Goal: Task Accomplishment & Management: Complete application form

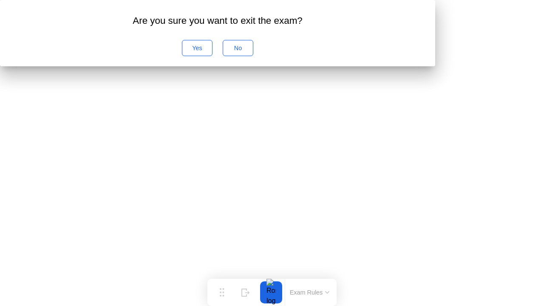
click at [250, 51] on div "No" at bounding box center [238, 48] width 25 height 7
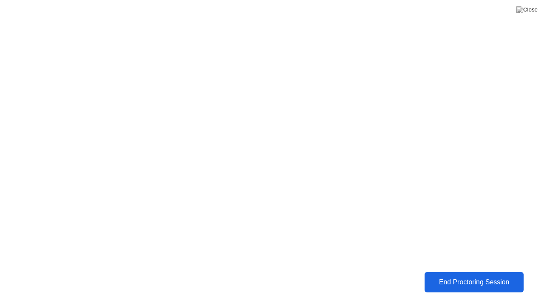
click at [475, 280] on div "End Proctoring Session" at bounding box center [474, 282] width 94 height 8
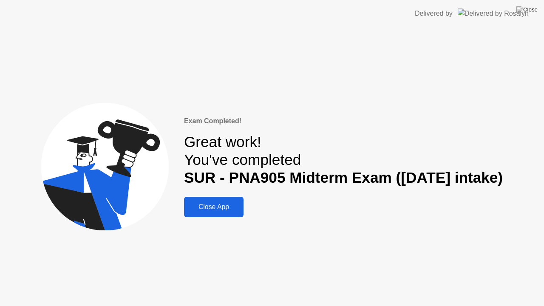
click at [215, 205] on div "Close App" at bounding box center [213, 207] width 54 height 8
